Goal: Communication & Community: Answer question/provide support

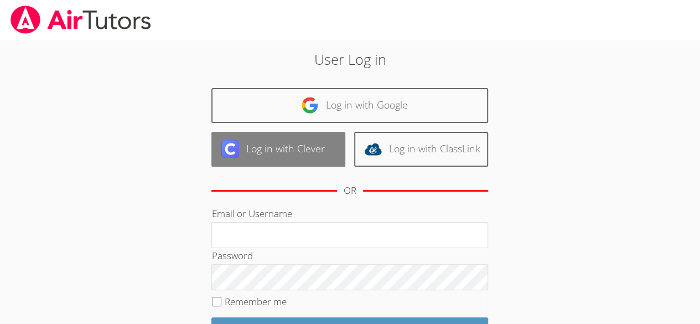
click at [250, 157] on link "Log in with Clever" at bounding box center [278, 149] width 134 height 35
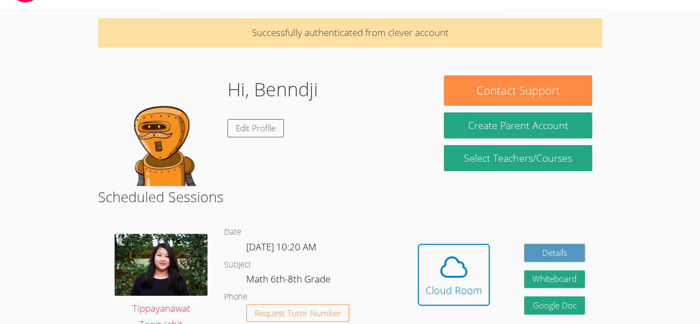
scroll to position [27, 0]
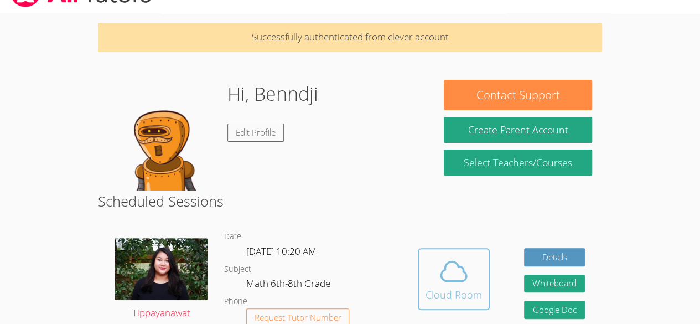
click at [436, 272] on span at bounding box center [454, 271] width 56 height 31
click at [445, 289] on div "Cloud Room" at bounding box center [454, 294] width 56 height 15
click at [458, 278] on icon at bounding box center [453, 271] width 31 height 31
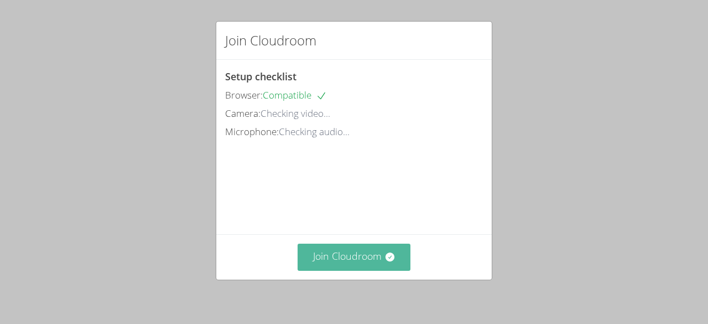
click at [313, 267] on button "Join Cloudroom" at bounding box center [354, 256] width 113 height 27
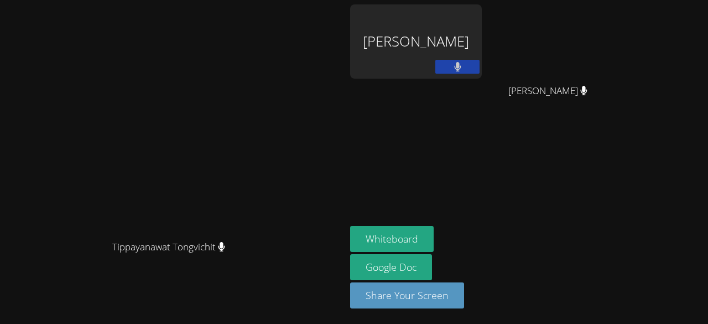
click at [162, 214] on video at bounding box center [173, 140] width 166 height 190
click at [440, 73] on button at bounding box center [457, 67] width 44 height 14
click at [444, 72] on button at bounding box center [457, 67] width 44 height 14
click at [454, 69] on icon at bounding box center [457, 66] width 7 height 9
click at [452, 68] on icon at bounding box center [458, 66] width 12 height 9
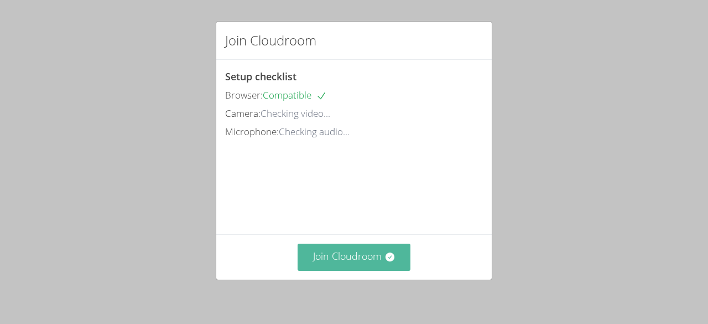
click at [365, 257] on button "Join Cloudroom" at bounding box center [354, 256] width 113 height 27
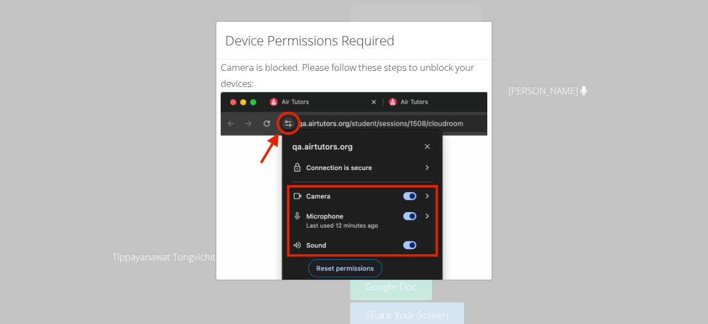
click at [180, 23] on div "Device Permissions Required Camera is blocked . Please follow these steps to un…" at bounding box center [354, 162] width 708 height 324
click at [320, 257] on img at bounding box center [354, 217] width 267 height 250
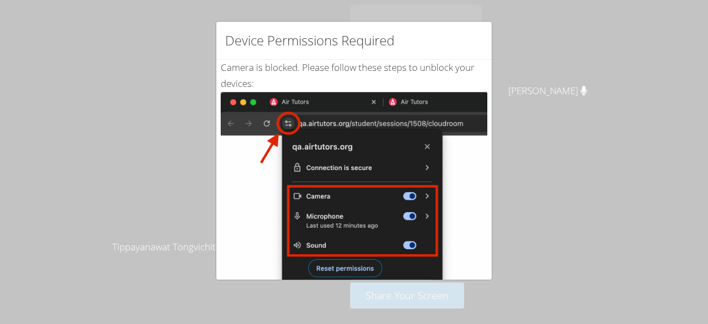
click at [312, 257] on img at bounding box center [354, 217] width 267 height 250
click at [309, 265] on img at bounding box center [354, 217] width 267 height 250
click at [307, 100] on img at bounding box center [354, 217] width 267 height 250
click at [314, 100] on img at bounding box center [354, 217] width 267 height 250
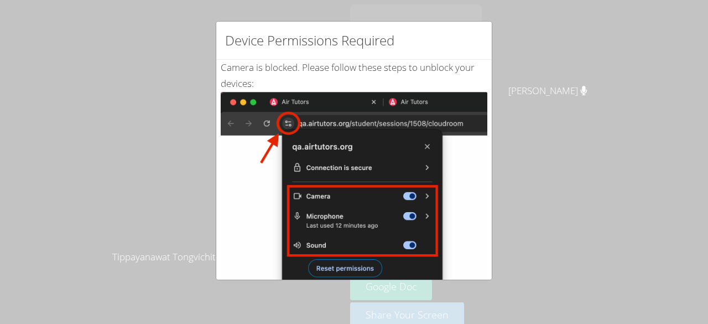
click at [266, 36] on h2 "Device Permissions Required" at bounding box center [309, 40] width 169 height 20
click at [139, 148] on div "Device Permissions Required Camera is blocked . Please follow these steps to un…" at bounding box center [354, 162] width 708 height 324
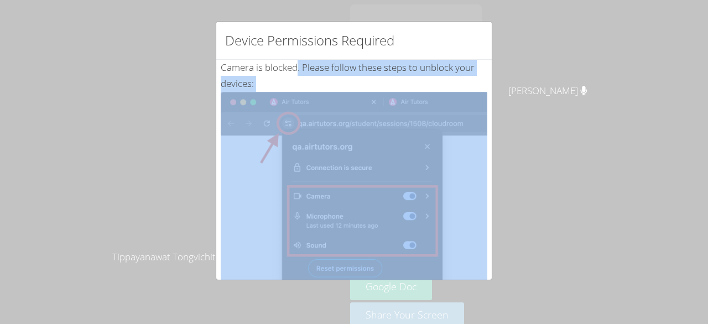
click at [139, 148] on div "Device Permissions Required Camera is blocked . Please follow these steps to un…" at bounding box center [354, 162] width 708 height 324
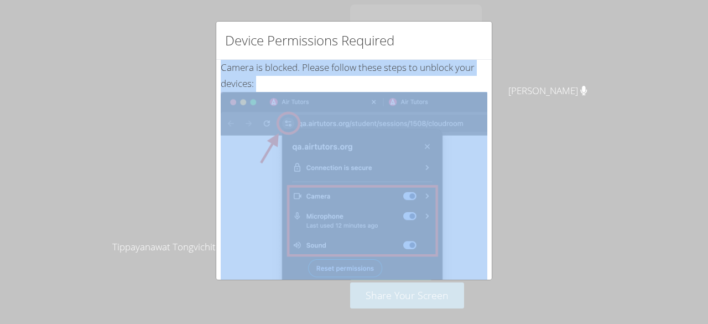
click at [384, 154] on img at bounding box center [354, 217] width 267 height 250
click at [533, 112] on div "Device Permissions Required Camera is blocked . Please follow these steps to un…" at bounding box center [354, 162] width 708 height 324
click at [63, 155] on div "Device Permissions Required Camera is blocked . Please follow these steps to un…" at bounding box center [354, 162] width 708 height 324
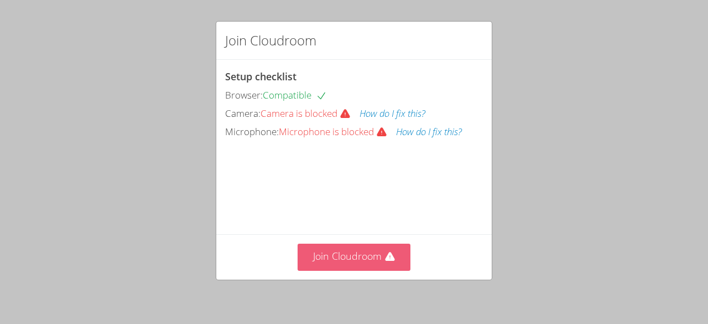
click at [362, 260] on button "Join Cloudroom" at bounding box center [354, 256] width 113 height 27
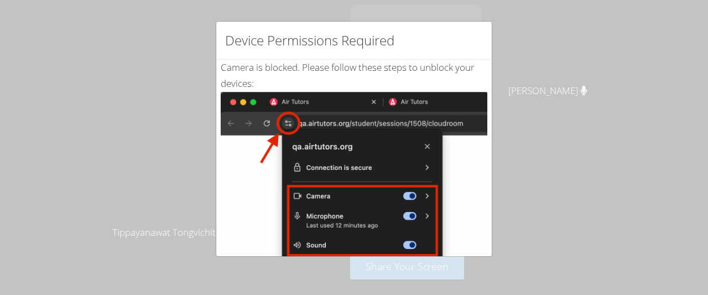
click at [324, 6] on div "Device Permissions Required Camera is blocked . Please follow these steps to un…" at bounding box center [354, 147] width 708 height 295
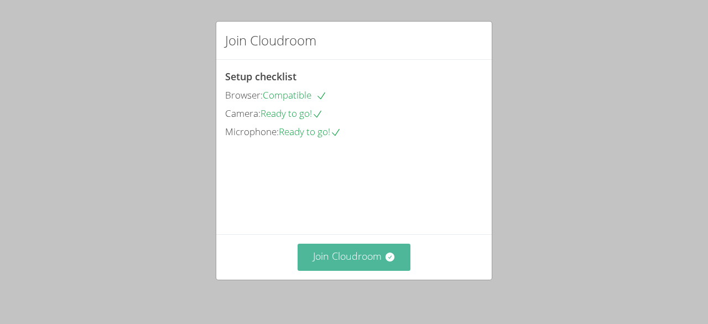
click at [360, 253] on button "Join Cloudroom" at bounding box center [354, 256] width 113 height 27
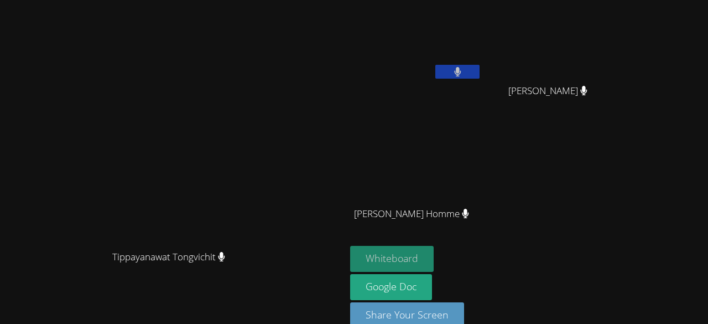
click at [434, 251] on button "Whiteboard" at bounding box center [392, 259] width 84 height 26
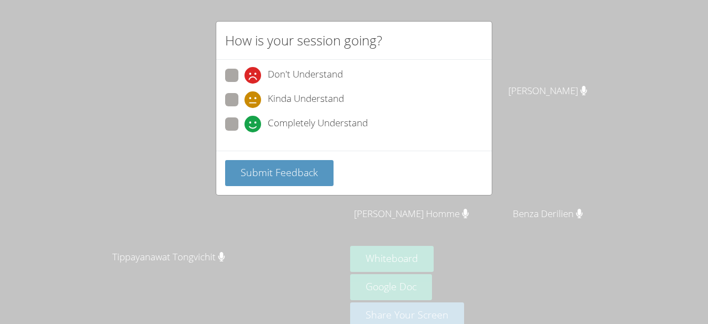
click at [241, 101] on label "Kinda Understand" at bounding box center [284, 100] width 119 height 15
click at [245, 101] on input "Kinda Understand" at bounding box center [249, 97] width 9 height 9
radio input "true"
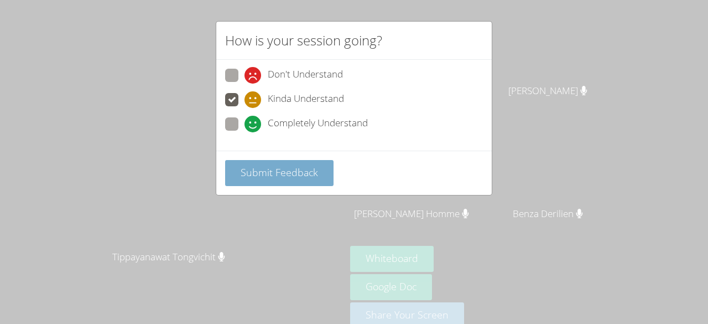
click at [268, 179] on button "Submit Feedback" at bounding box center [279, 173] width 108 height 26
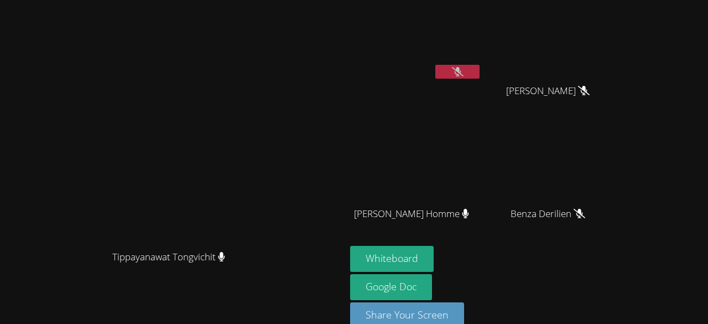
click at [566, 61] on video at bounding box center [552, 41] width 132 height 74
click at [482, 60] on video at bounding box center [416, 41] width 132 height 74
click at [464, 68] on icon at bounding box center [458, 71] width 12 height 9
